Goal: Task Accomplishment & Management: Complete application form

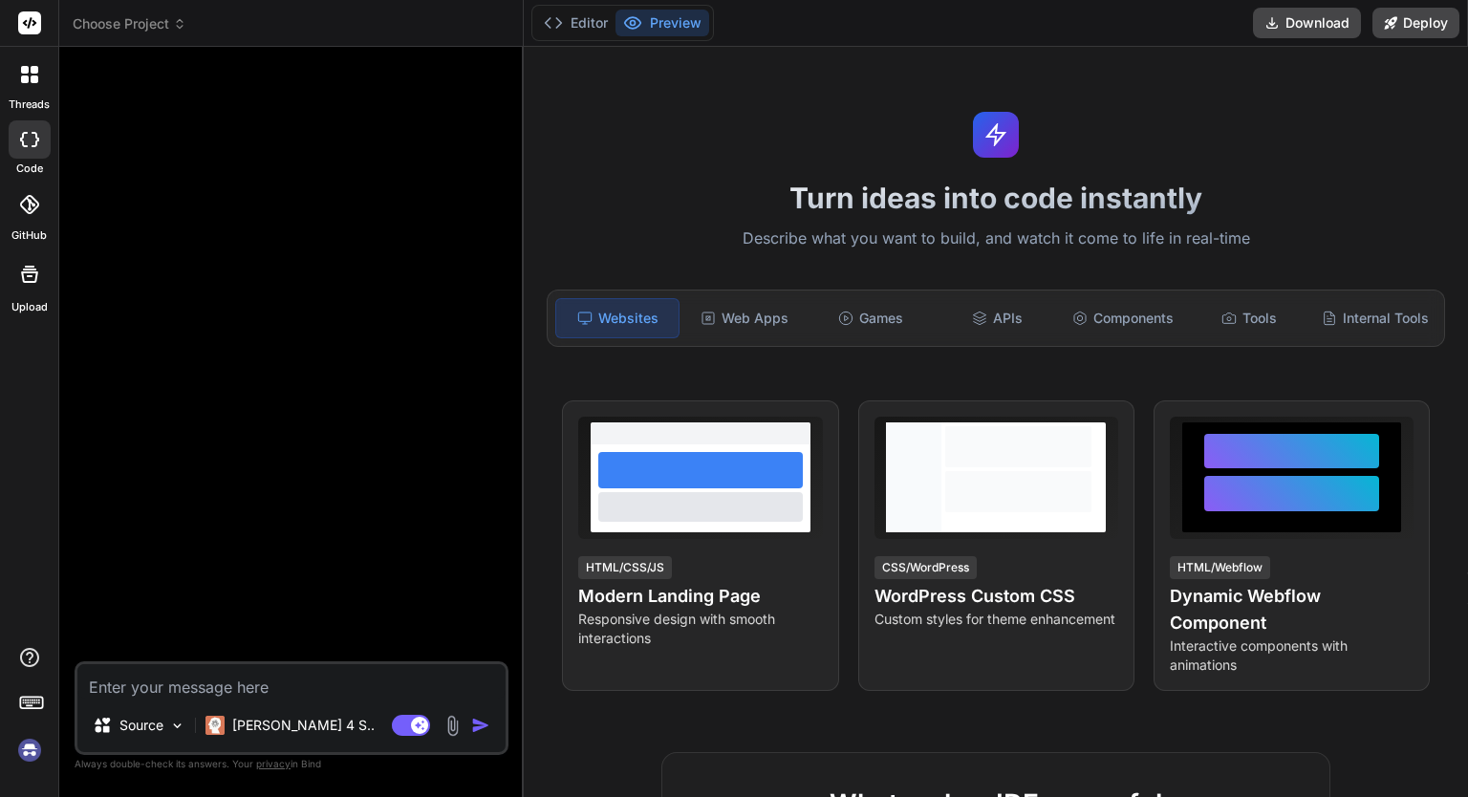
click at [34, 144] on icon at bounding box center [29, 139] width 19 height 15
type textarea "x"
click at [996, 319] on div "APIs" at bounding box center [997, 318] width 122 height 40
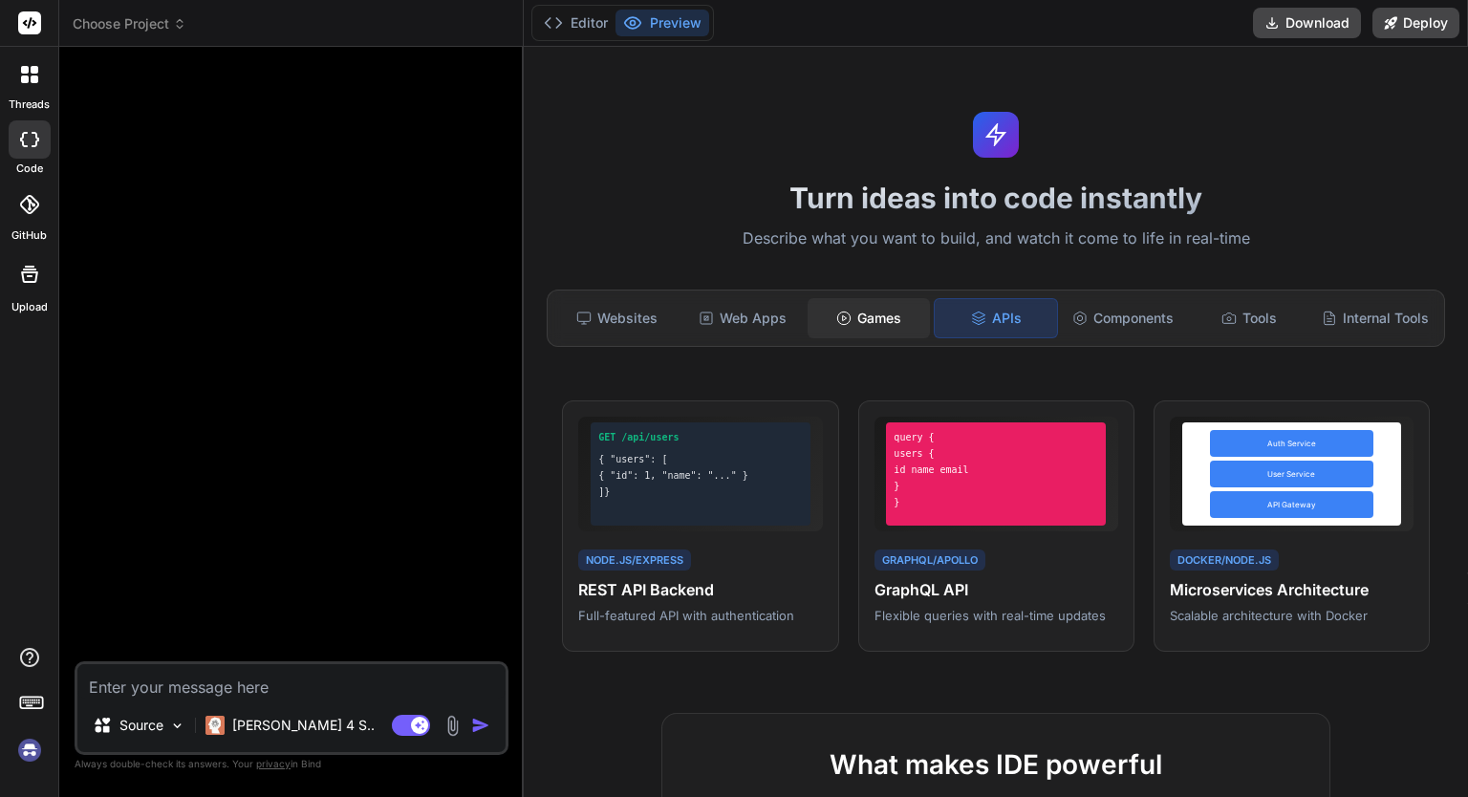
click at [901, 320] on div "Games" at bounding box center [868, 318] width 122 height 40
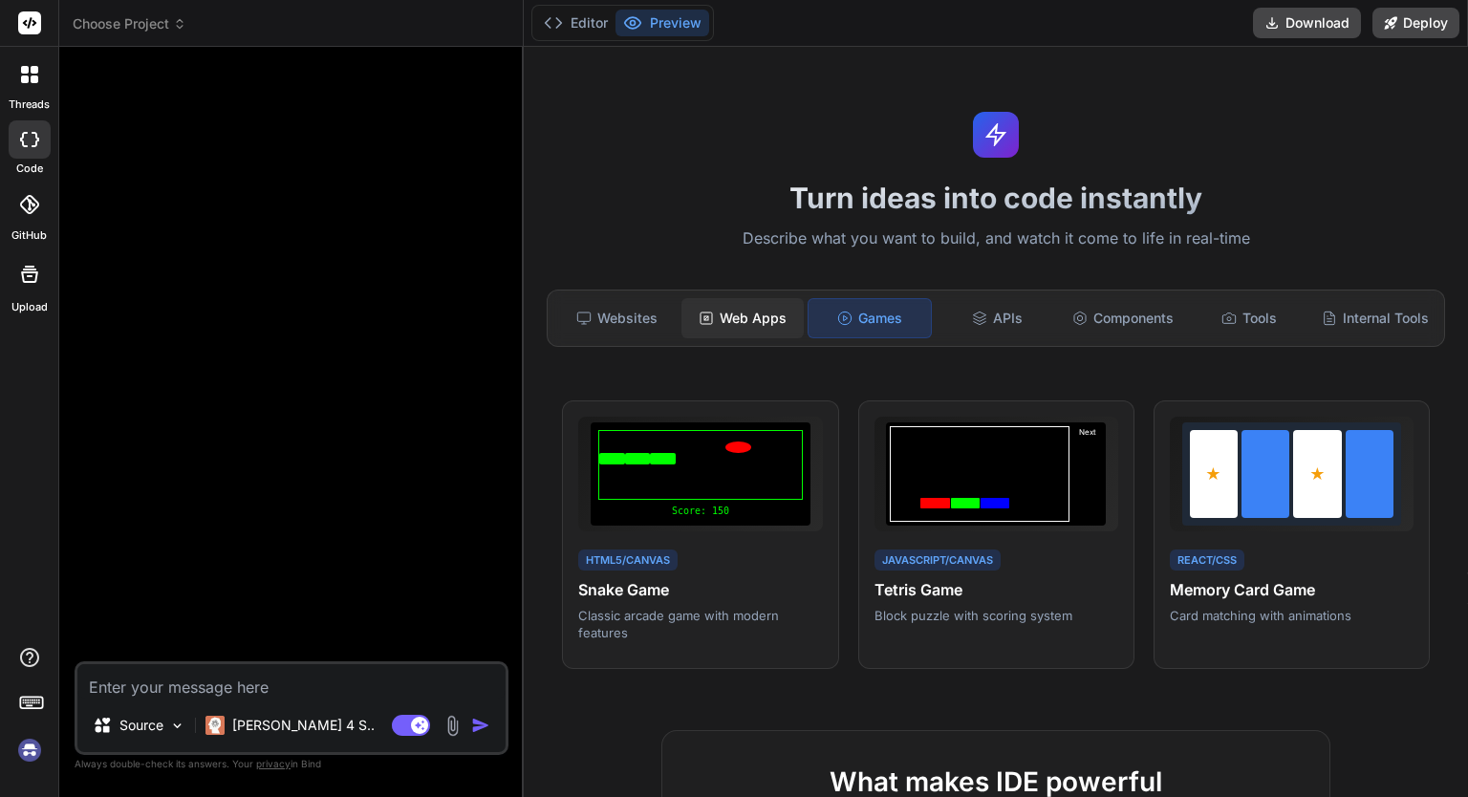
click at [770, 313] on div "Web Apps" at bounding box center [742, 318] width 122 height 40
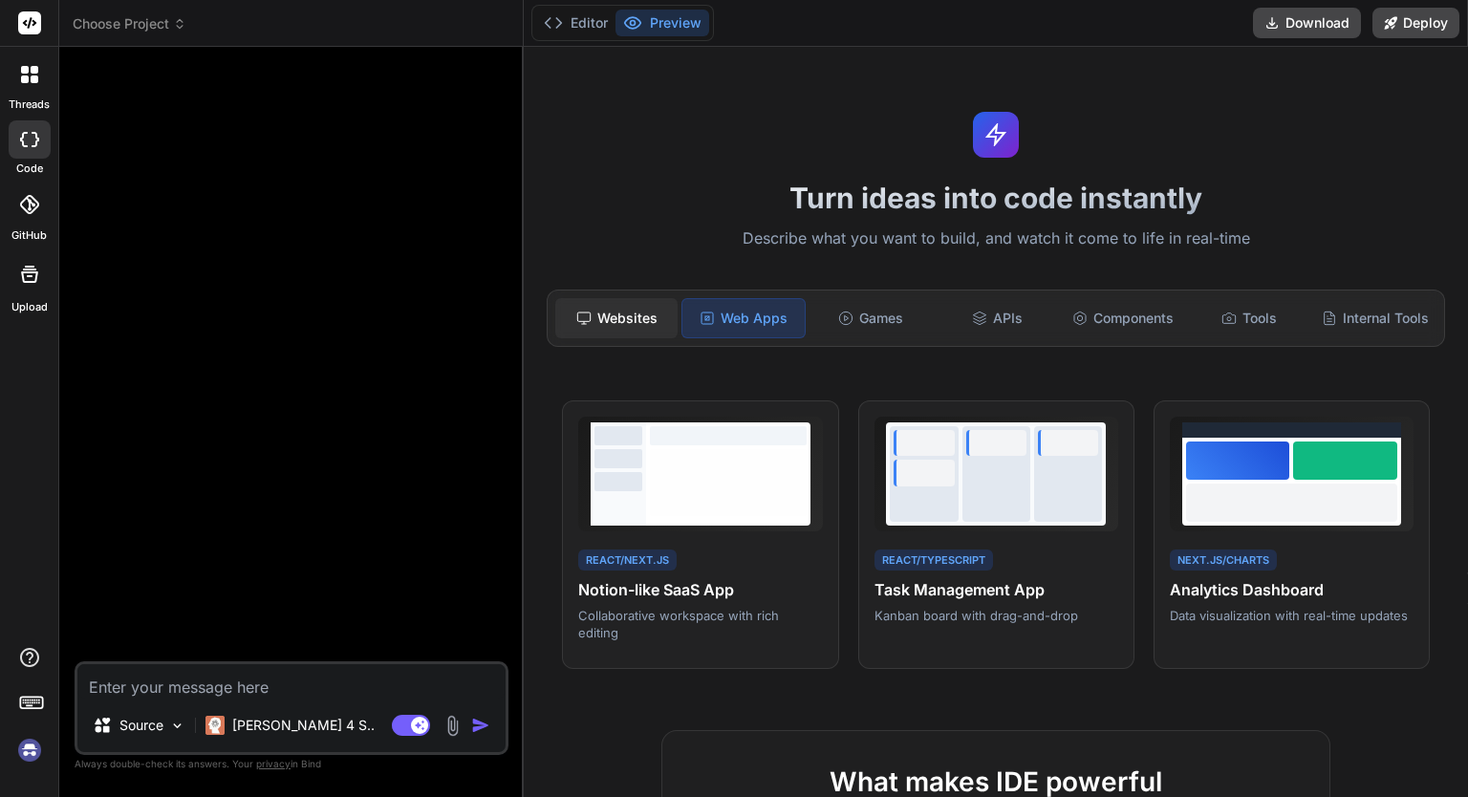
click at [635, 311] on div "Websites" at bounding box center [616, 318] width 122 height 40
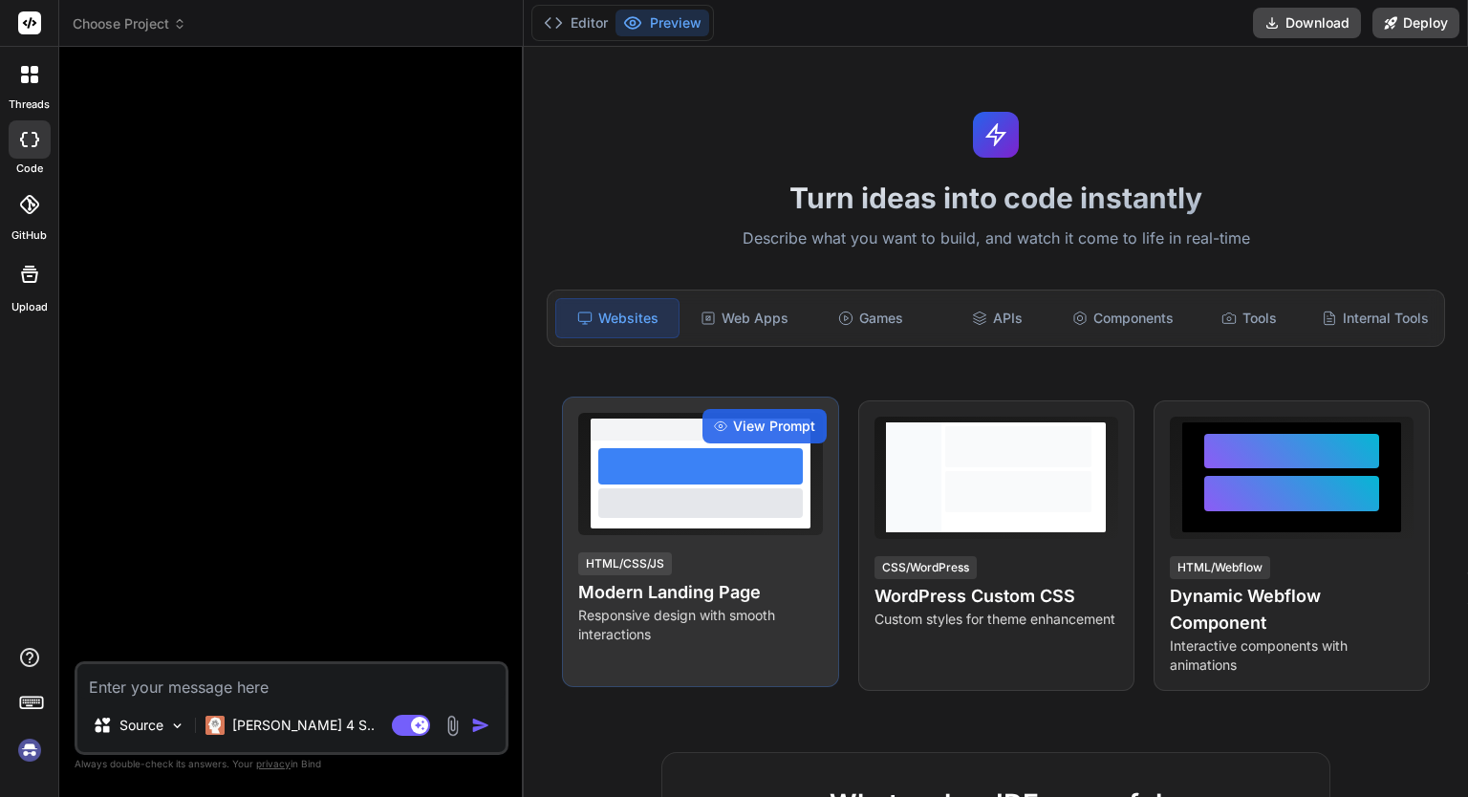
click at [709, 484] on div at bounding box center [700, 466] width 204 height 36
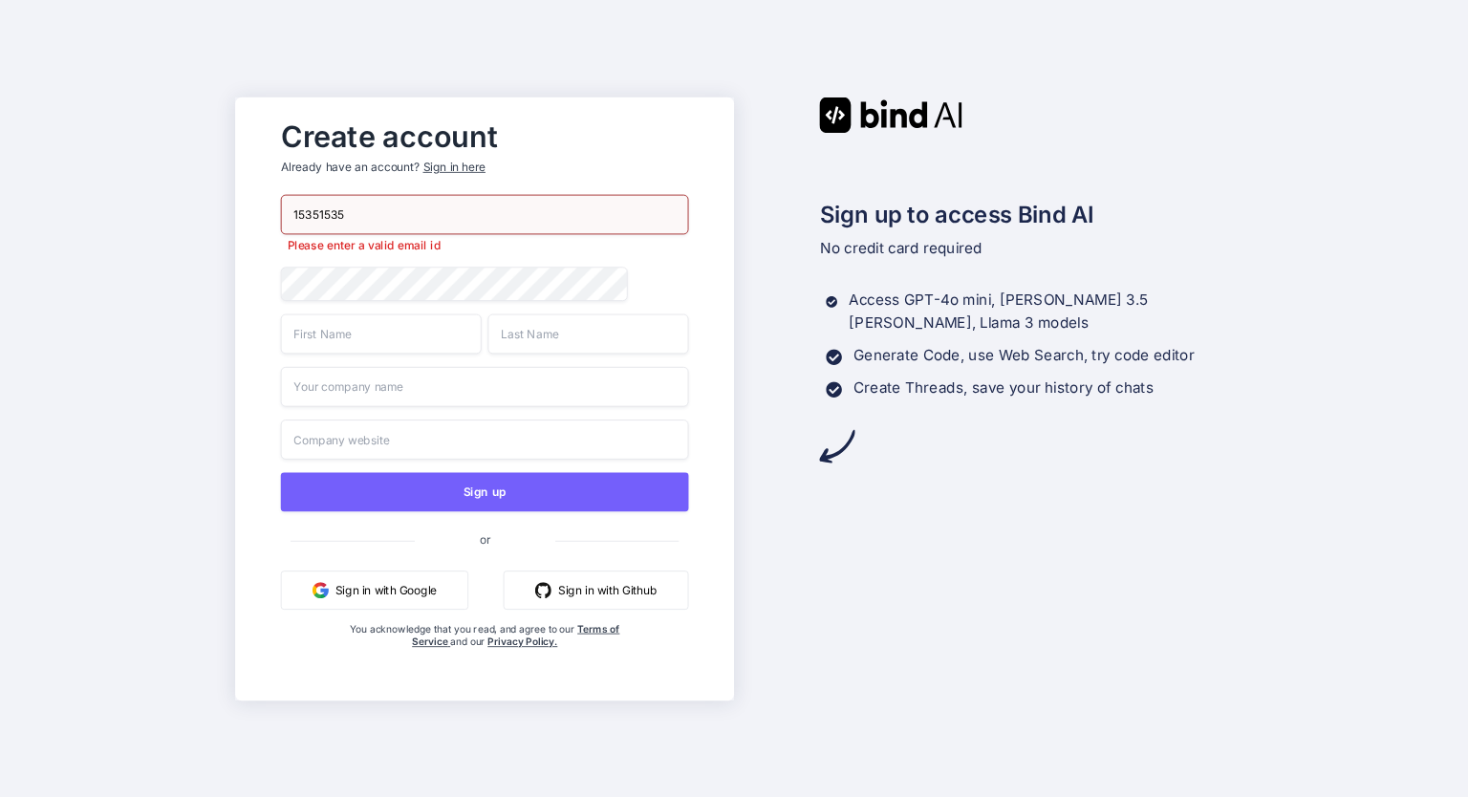
drag, startPoint x: 441, startPoint y: 206, endPoint x: 239, endPoint y: 197, distance: 201.9
click at [239, 197] on div "Create account Already have an account? Sign in here 15351535 Please enter a va…" at bounding box center [484, 398] width 499 height 603
click at [298, 218] on input "oo" at bounding box center [484, 214] width 408 height 40
type input "[EMAIL_ADDRESS][DOMAIN_NAME]"
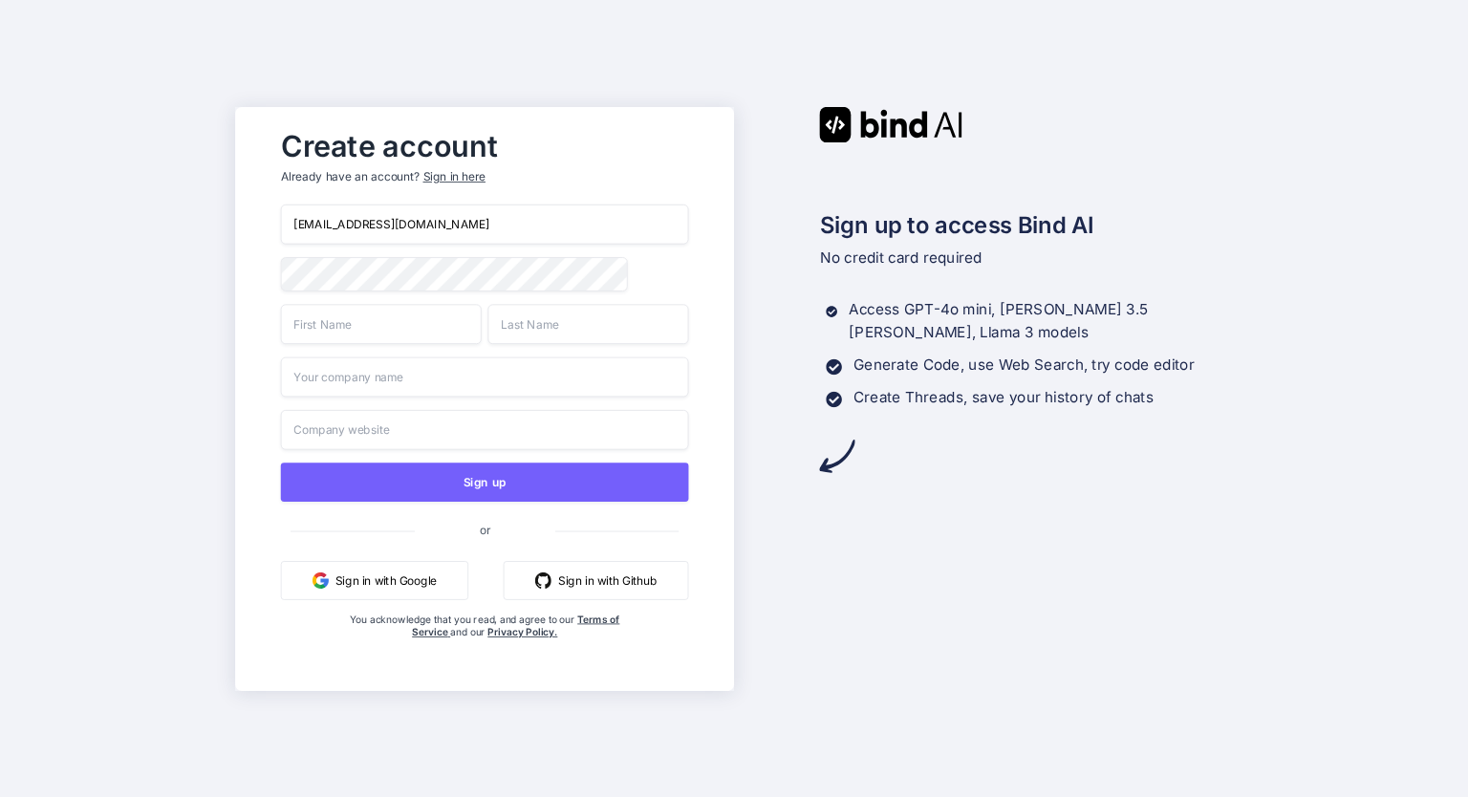
click at [398, 324] on input "text" at bounding box center [380, 324] width 201 height 40
click at [432, 379] on input "text" at bounding box center [484, 376] width 408 height 40
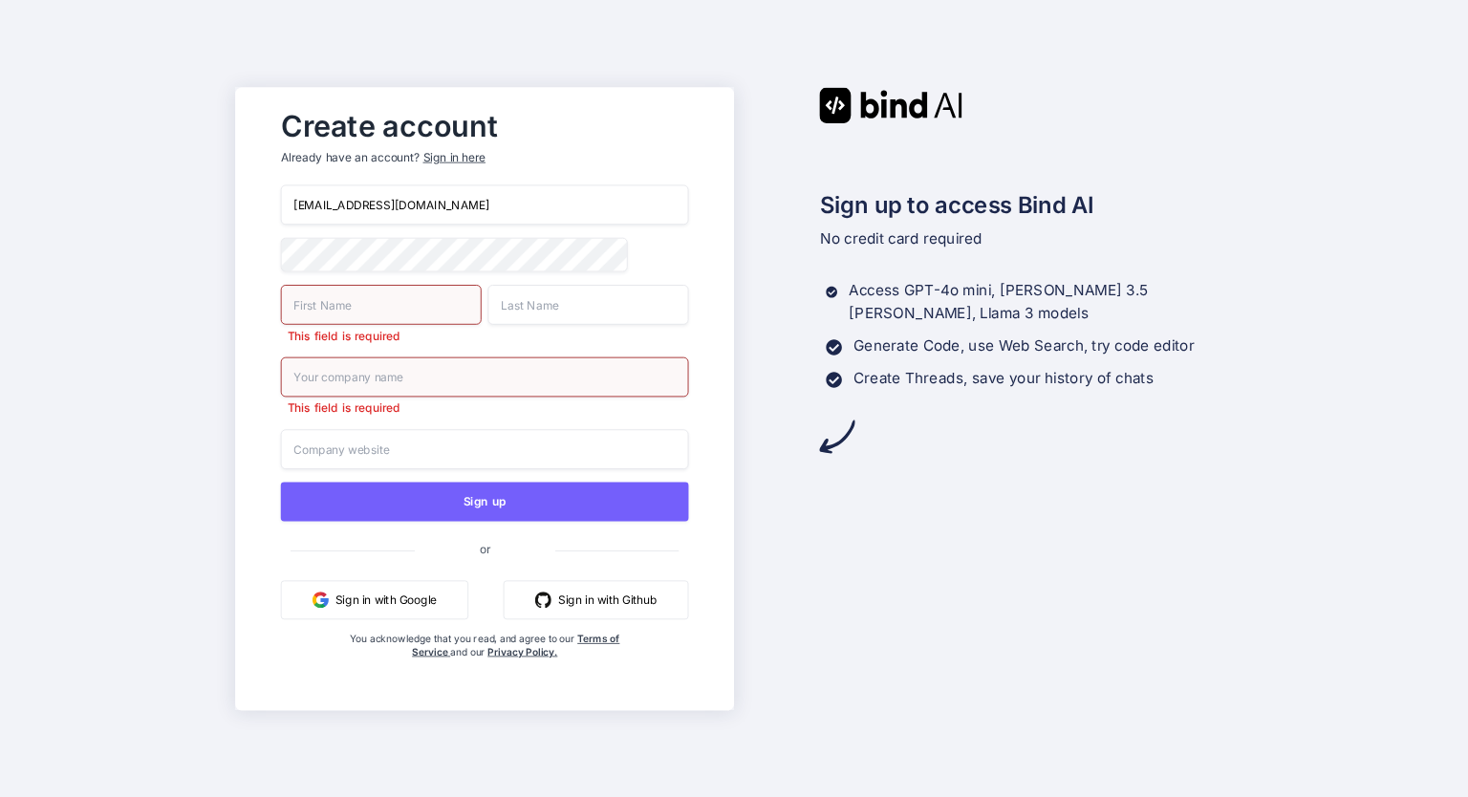
click at [420, 322] on input "text" at bounding box center [380, 304] width 201 height 40
type input "Eric"
click at [422, 383] on input "text" at bounding box center [484, 376] width 408 height 40
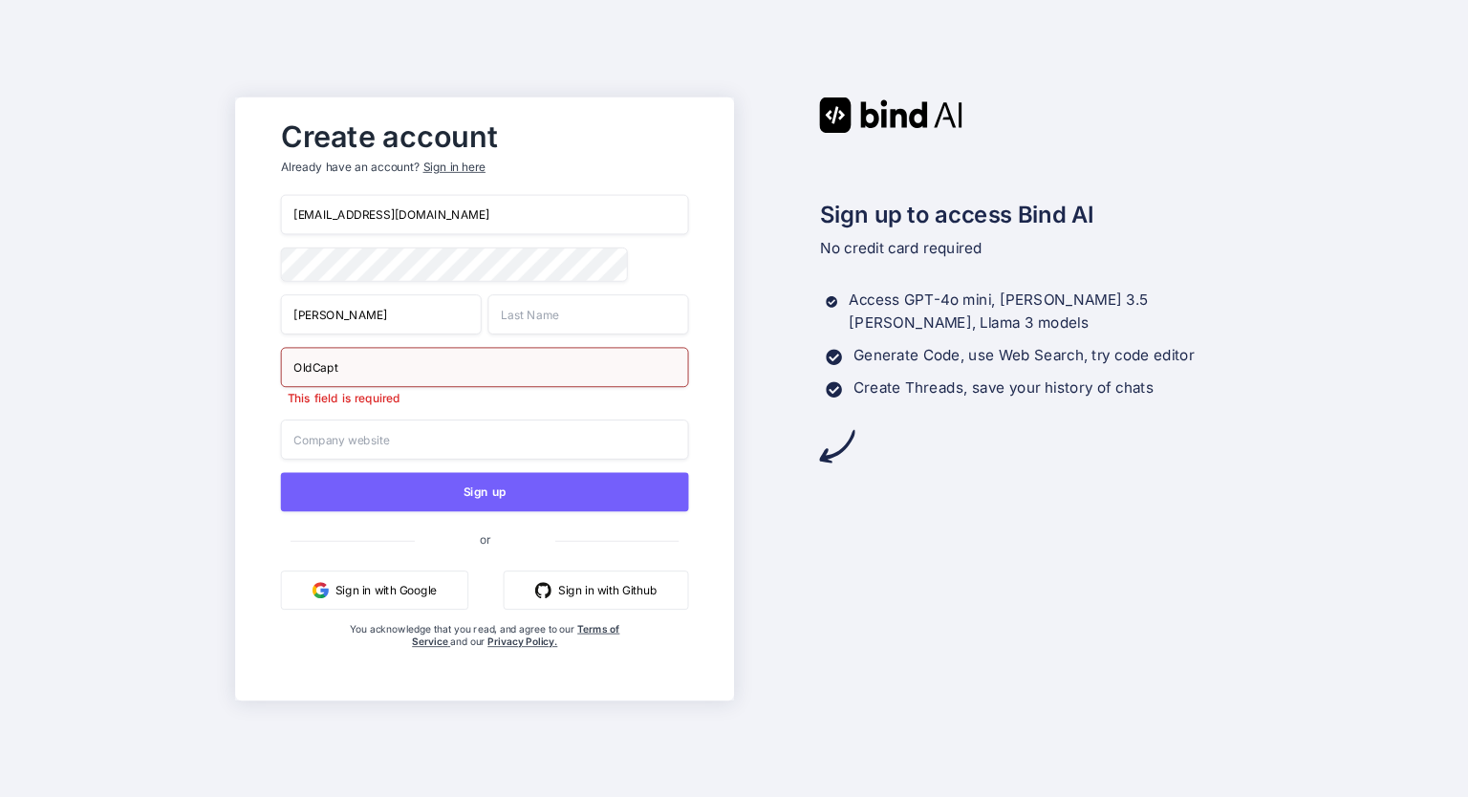
type input "OldCapt"
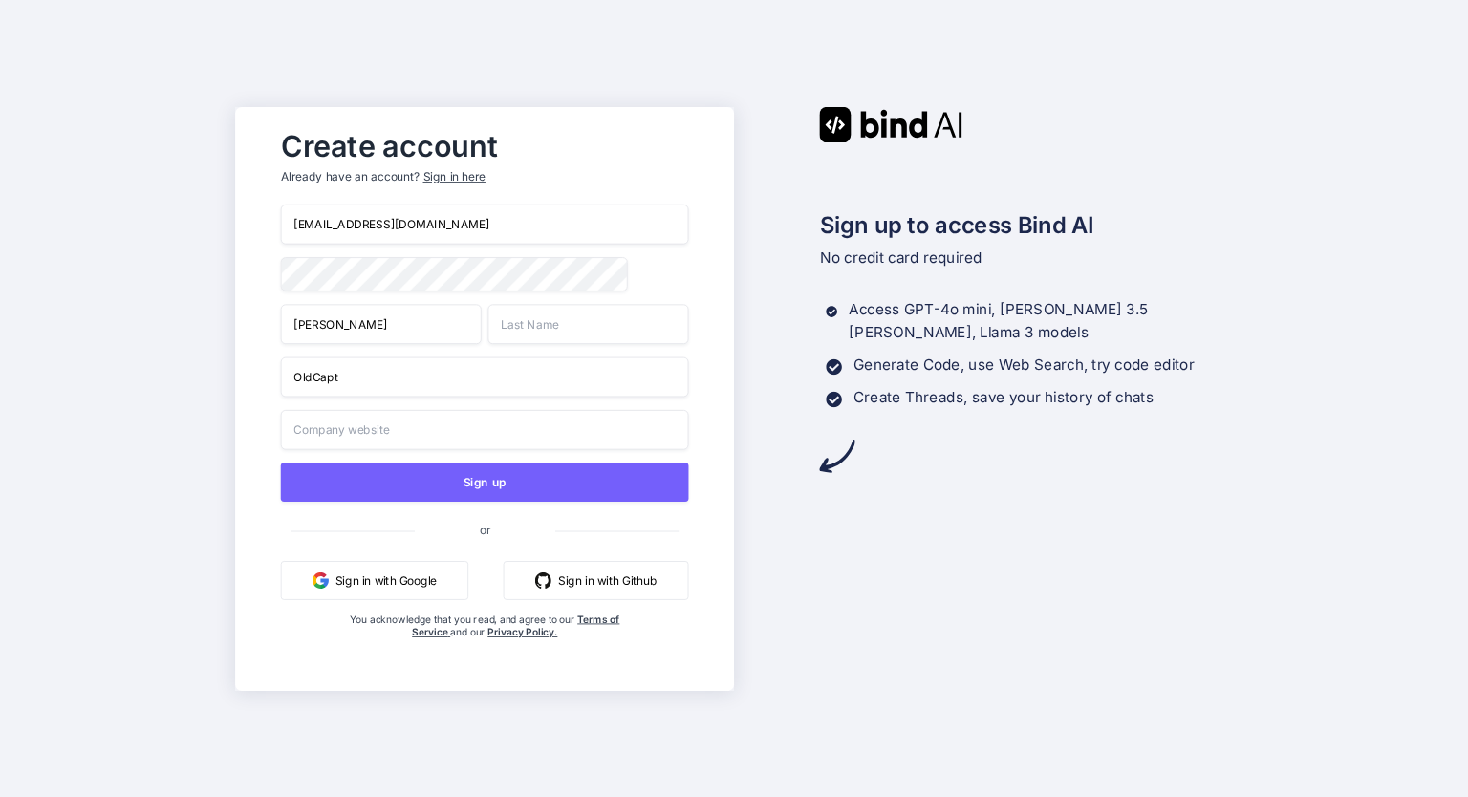
click at [419, 429] on input "text" at bounding box center [484, 429] width 408 height 40
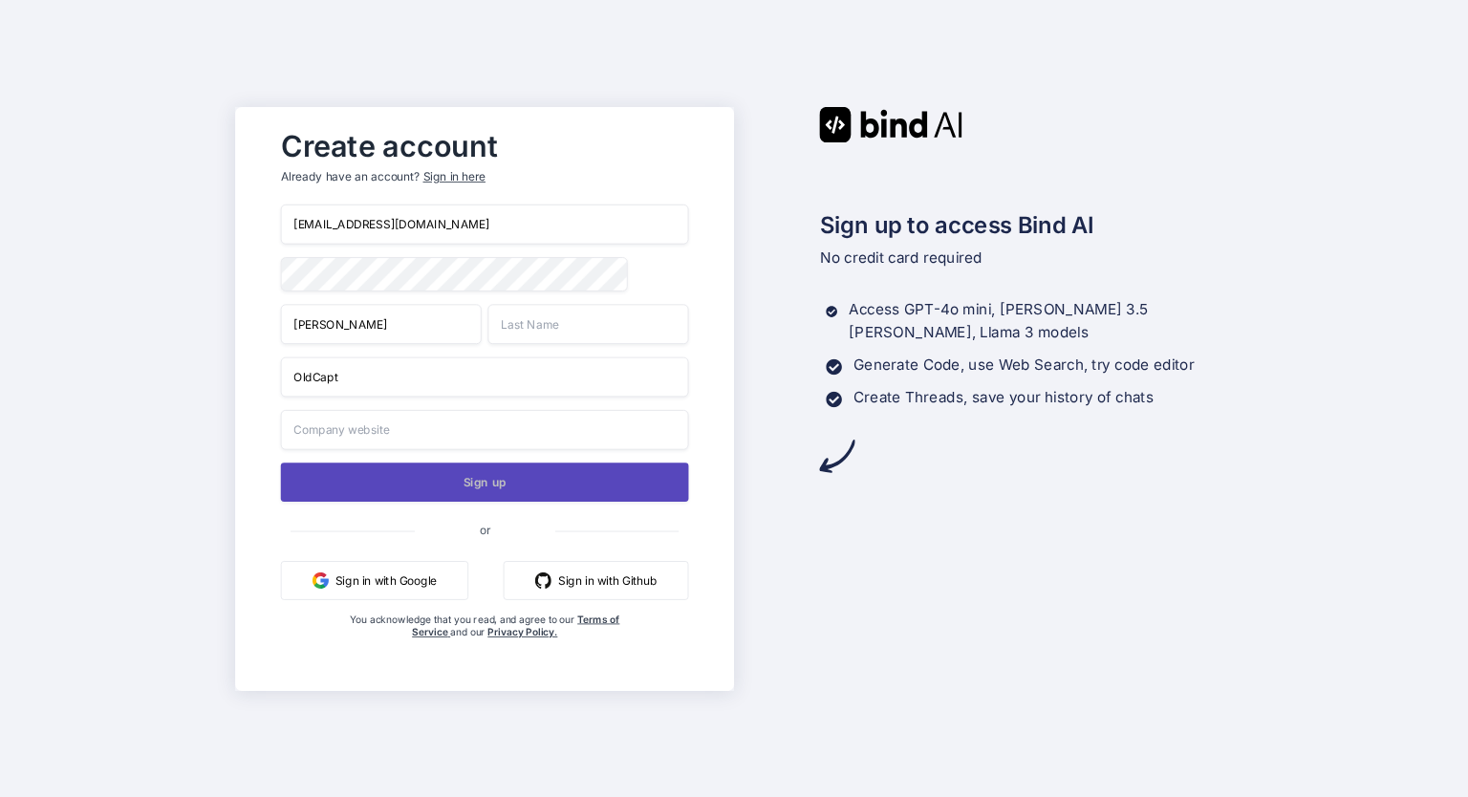
click at [484, 490] on button "Sign up" at bounding box center [484, 482] width 408 height 39
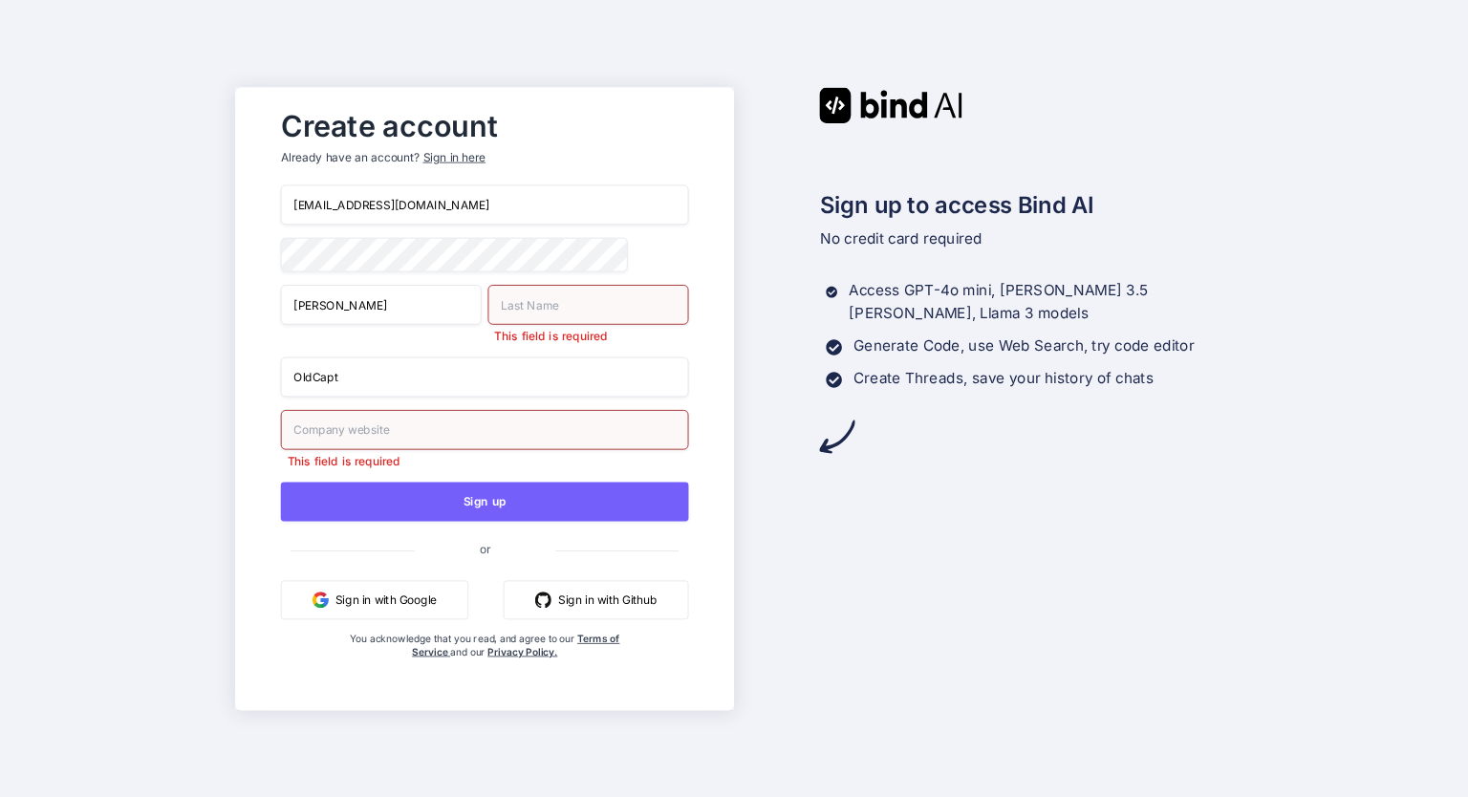
click at [527, 308] on input "text" at bounding box center [587, 304] width 201 height 40
type input "Lee"
